Goal: Task Accomplishment & Management: Manage account settings

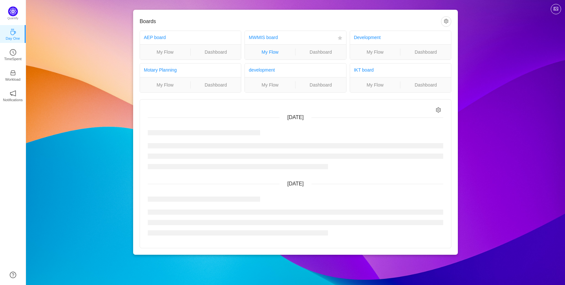
click at [269, 50] on link "My Flow" at bounding box center [270, 51] width 50 height 7
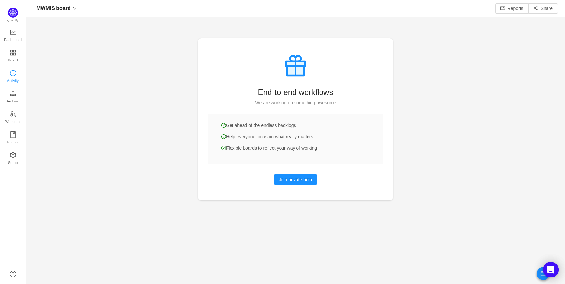
scroll to position [9, 9]
click at [11, 77] on span "Activity" at bounding box center [12, 80] width 11 height 13
